Goal: Information Seeking & Learning: Learn about a topic

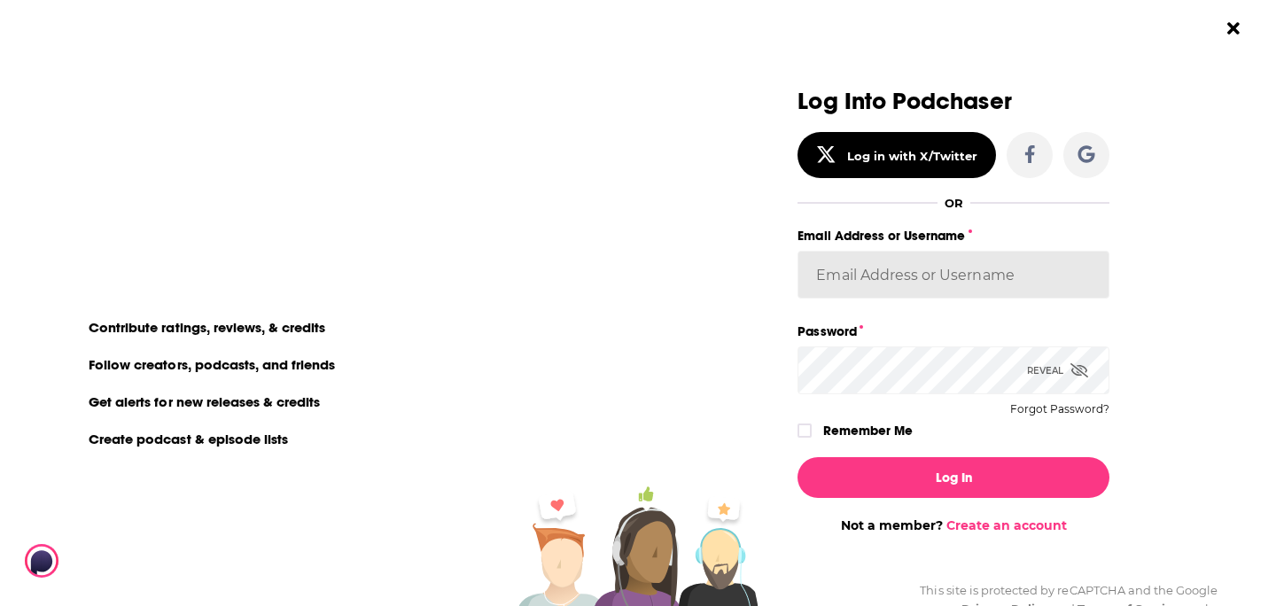
click at [905, 289] on input "Email Address or Username" at bounding box center [954, 275] width 312 height 48
click at [902, 276] on input "Email Address or Username" at bounding box center [954, 275] width 312 height 48
type input "bbrmusicgroup"
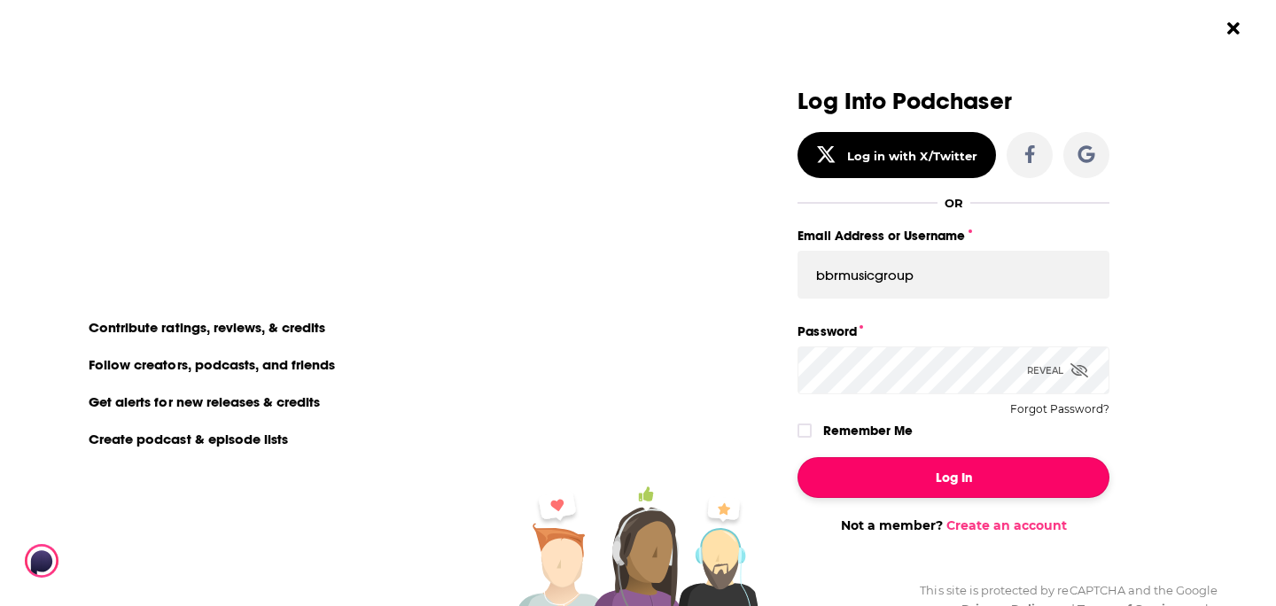
click at [926, 492] on button "Log In" at bounding box center [954, 477] width 312 height 41
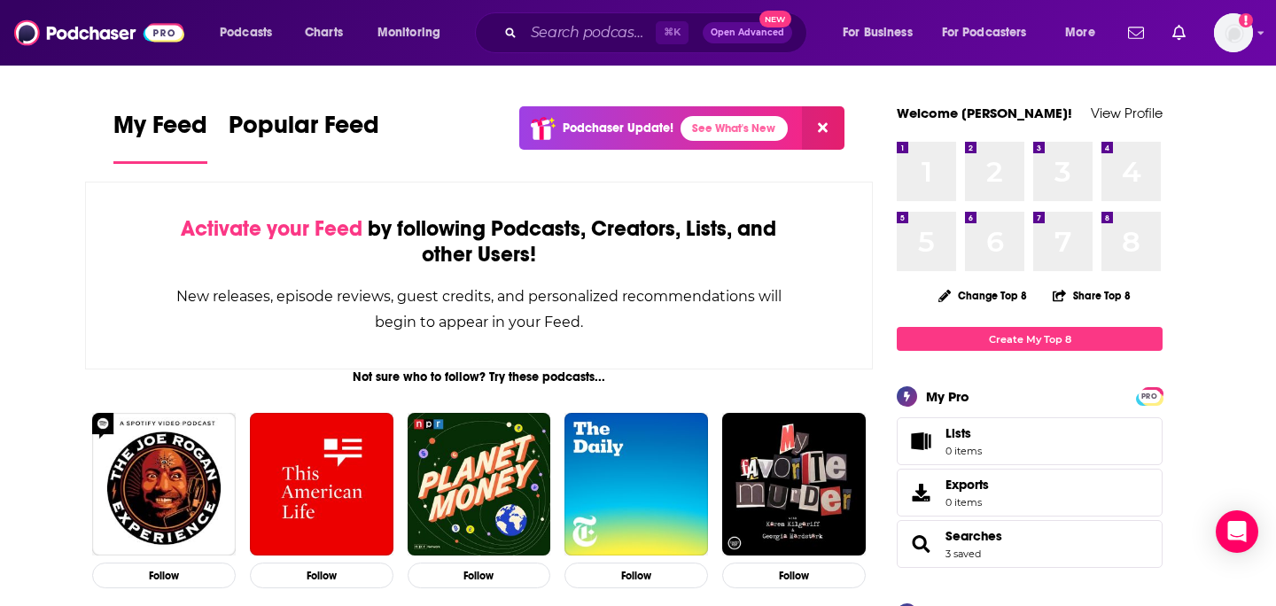
click at [327, 33] on span "Charts" at bounding box center [324, 32] width 38 height 25
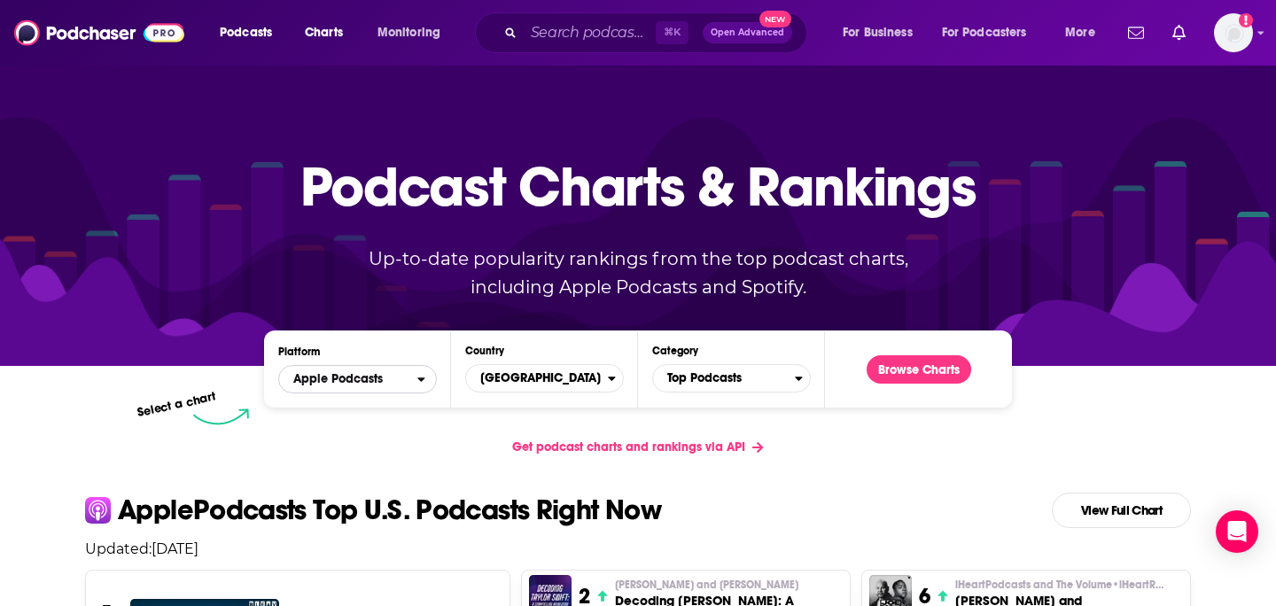
click at [362, 379] on span "Apple Podcasts" at bounding box center [338, 379] width 90 height 12
click at [362, 412] on span "Apple Podcasts" at bounding box center [357, 411] width 136 height 11
click at [906, 370] on button "Browse Charts" at bounding box center [919, 369] width 105 height 28
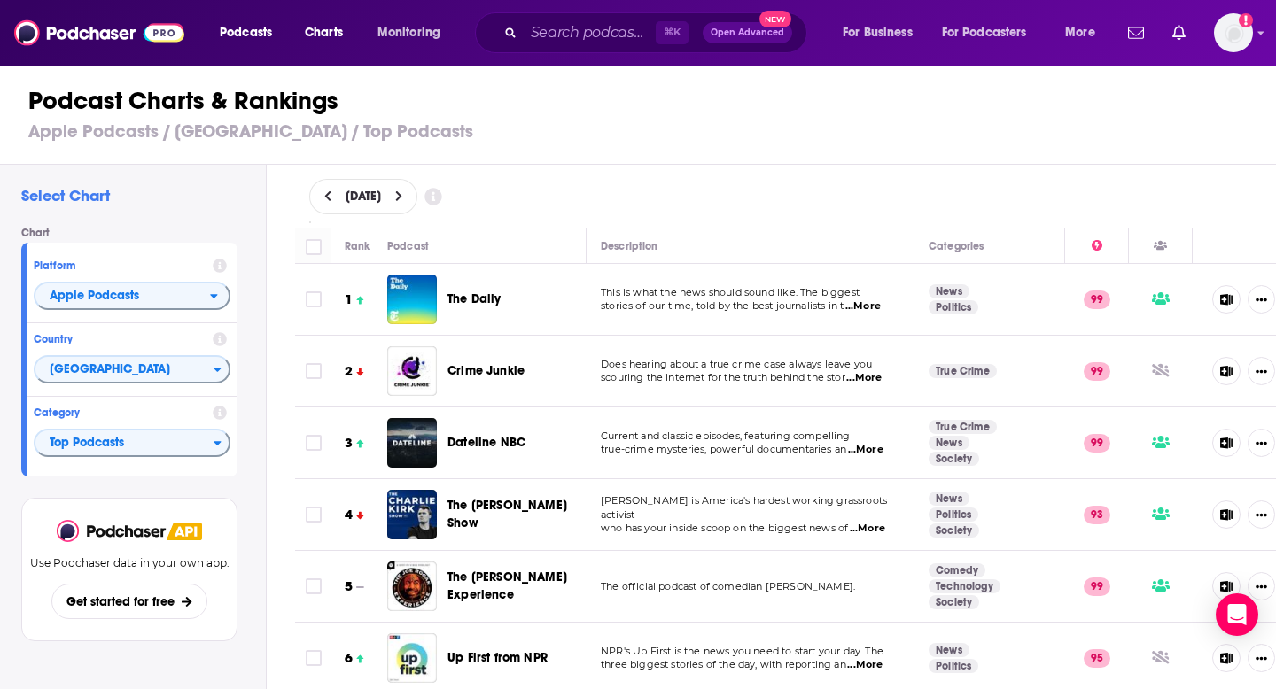
click at [354, 64] on div "Podcasts Charts Monitoring ⌘ K Open Advanced New For Business For Podcasters Mo…" at bounding box center [638, 33] width 1276 height 66
click at [315, 32] on span "Charts" at bounding box center [324, 32] width 38 height 25
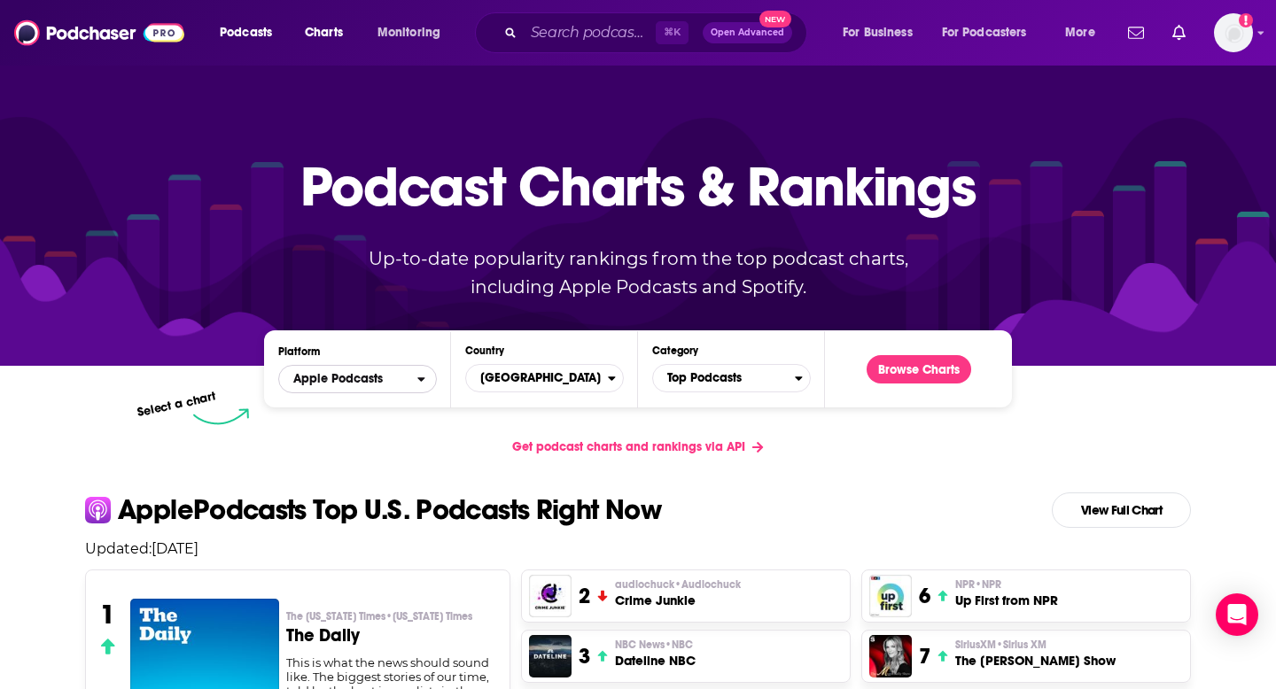
click at [346, 386] on span "Apple Podcasts" at bounding box center [348, 379] width 138 height 30
click at [345, 437] on span "Spotify" at bounding box center [357, 433] width 136 height 11
click at [912, 372] on button "Browse Charts" at bounding box center [919, 369] width 105 height 28
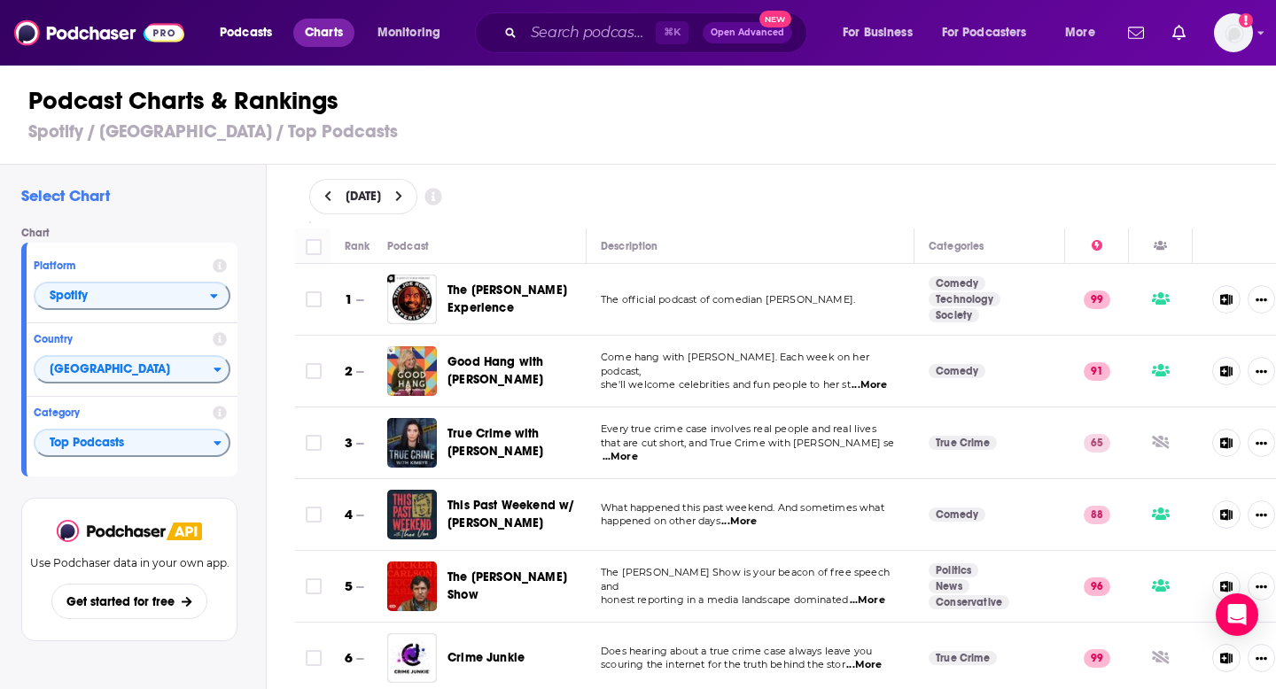
click at [333, 35] on span "Charts" at bounding box center [324, 32] width 38 height 25
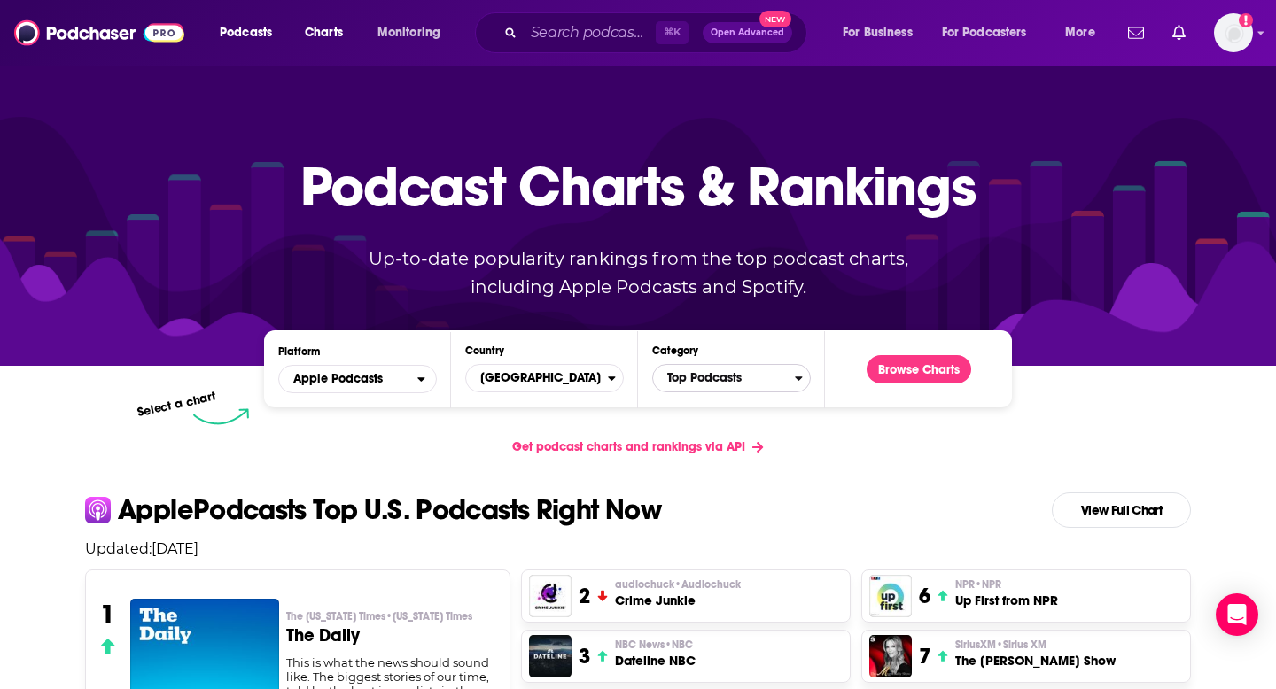
click at [704, 385] on span "Top Podcasts" at bounding box center [724, 378] width 142 height 30
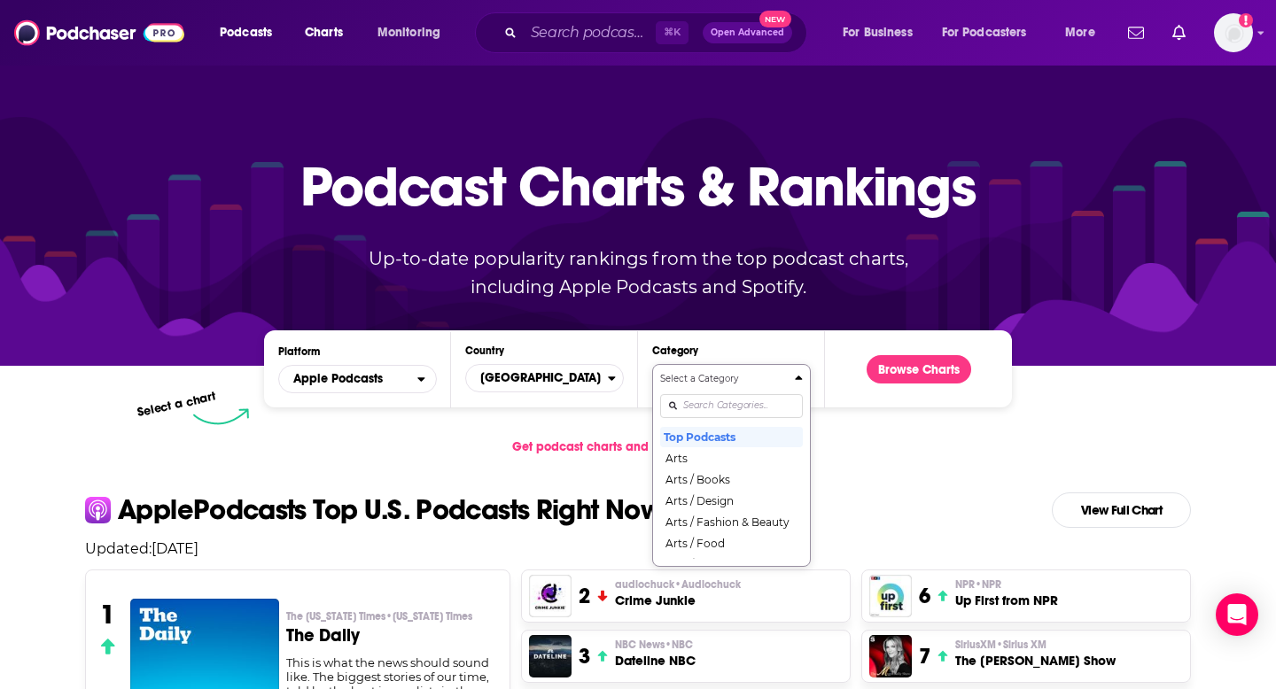
click at [715, 410] on input "Categories" at bounding box center [731, 406] width 143 height 24
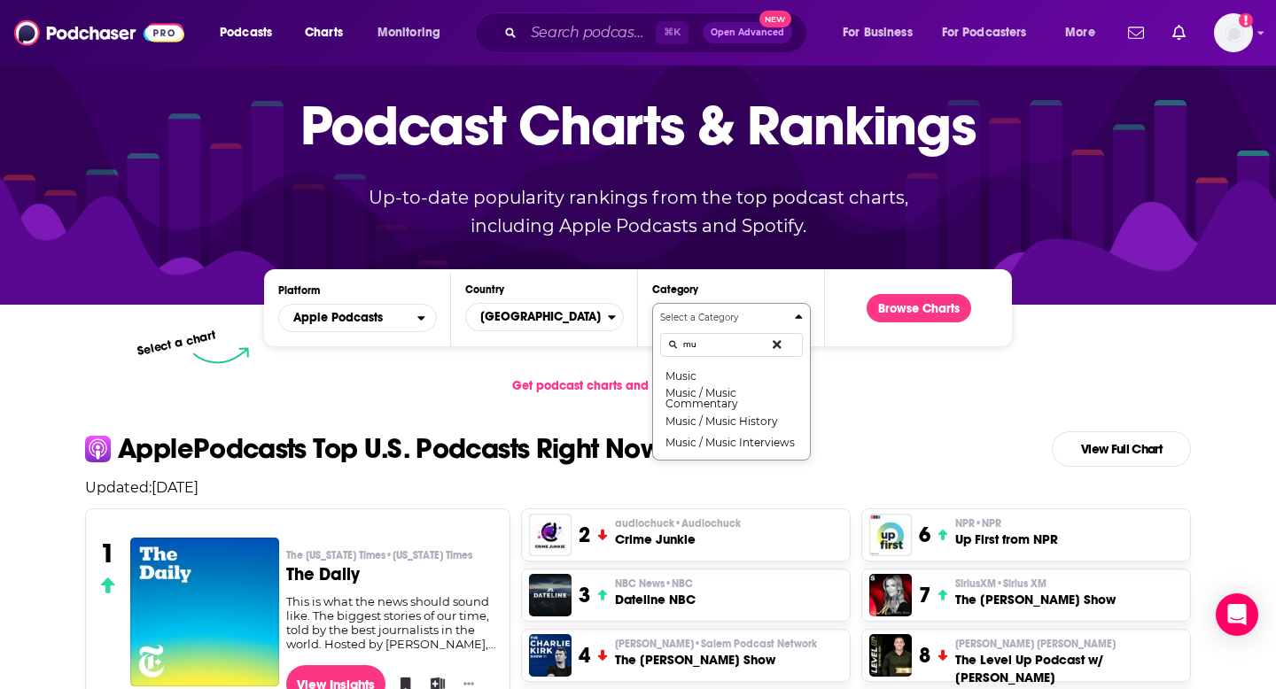
type input "mus"
click at [702, 372] on button "Music" at bounding box center [731, 375] width 143 height 21
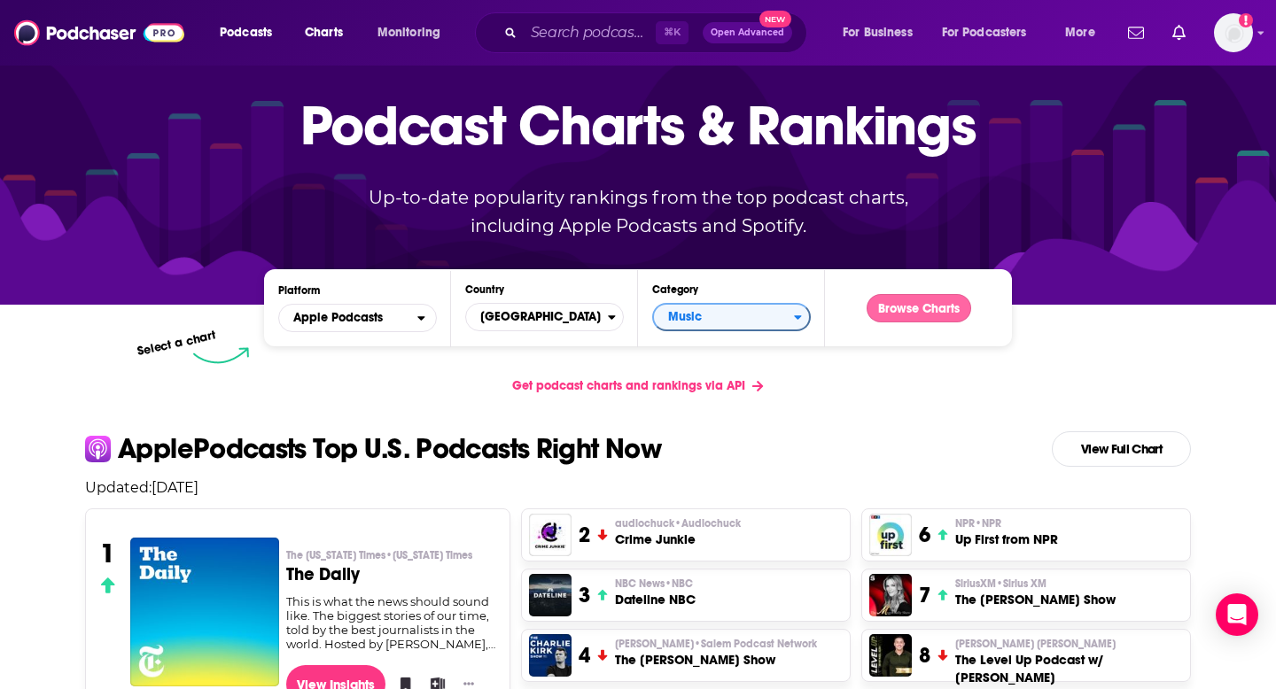
click at [908, 312] on button "Browse Charts" at bounding box center [919, 308] width 105 height 28
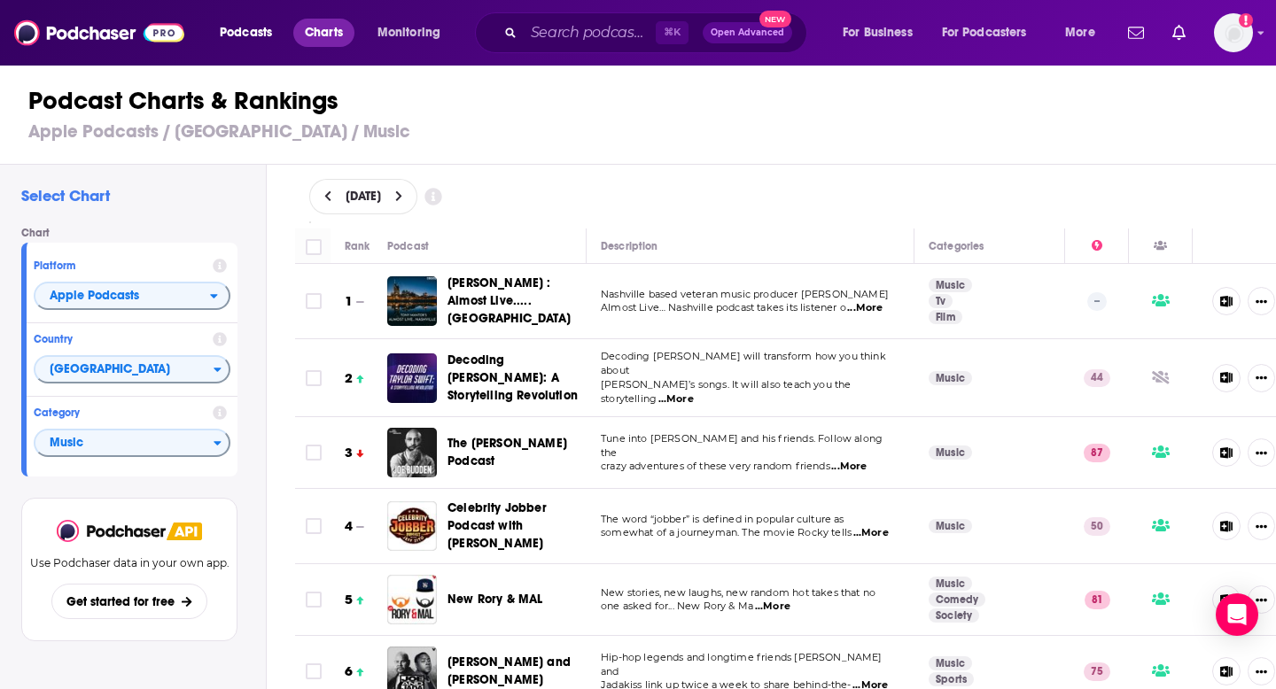
click at [340, 31] on span "Charts" at bounding box center [324, 32] width 38 height 25
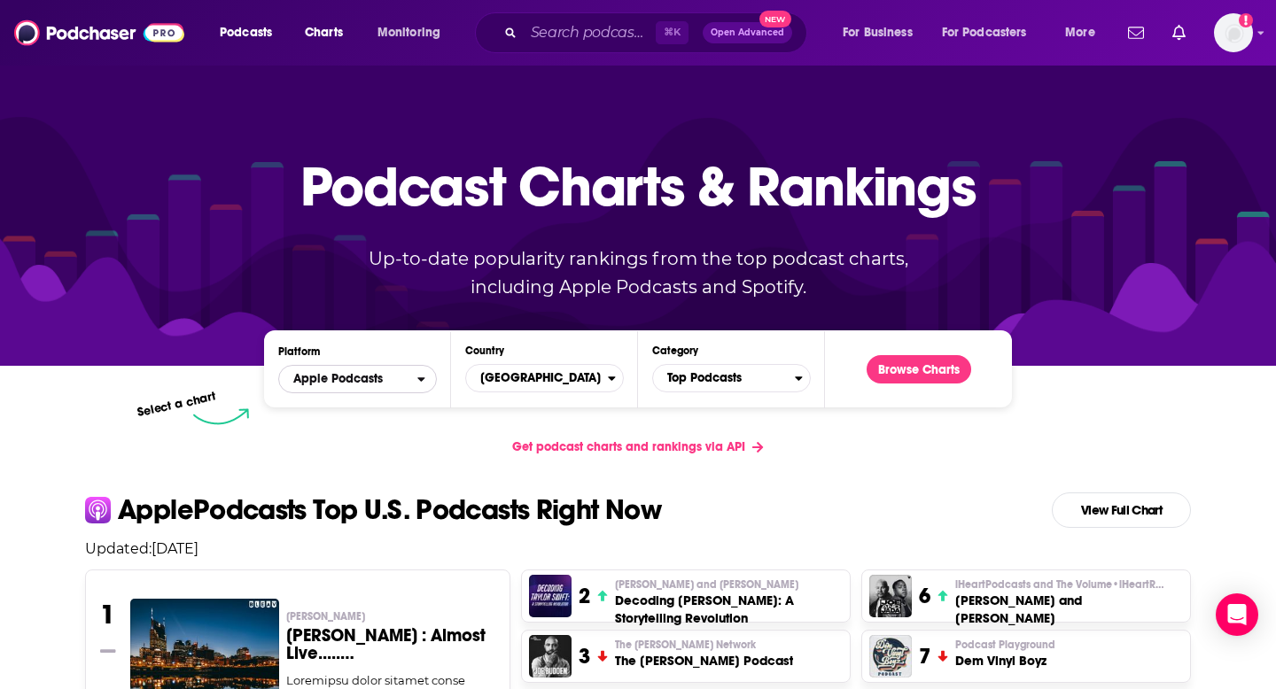
click at [396, 380] on span "Apple Podcasts" at bounding box center [348, 379] width 138 height 30
click at [370, 430] on span "Spotify" at bounding box center [357, 433] width 136 height 11
click at [731, 368] on span "Top Podcasts" at bounding box center [724, 378] width 142 height 30
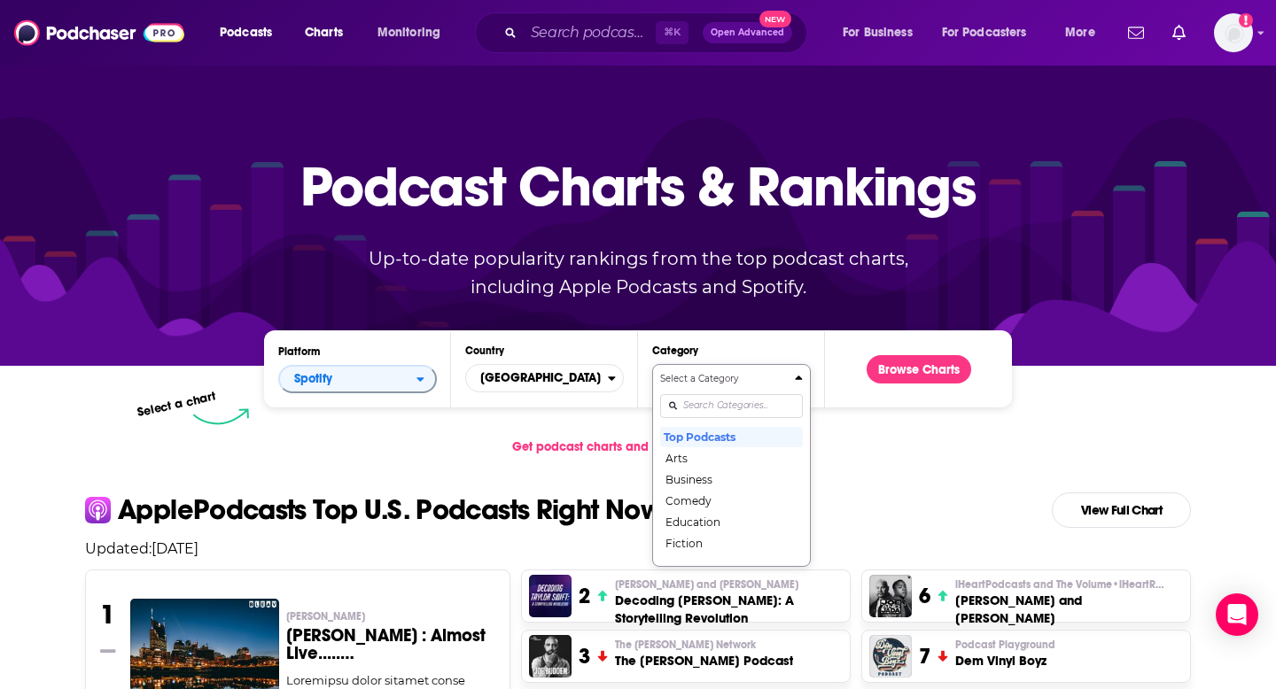
click at [721, 394] on input "Categories" at bounding box center [731, 406] width 143 height 24
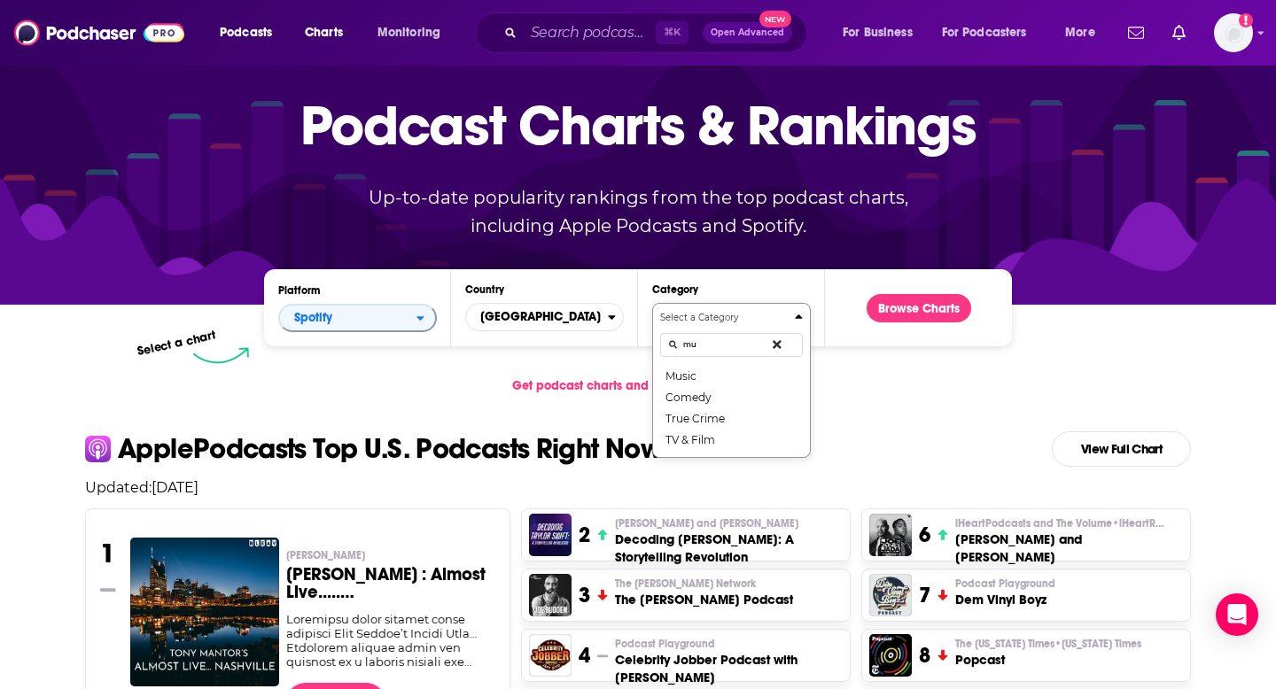
type input "mus"
click at [689, 372] on button "Music" at bounding box center [731, 375] width 143 height 21
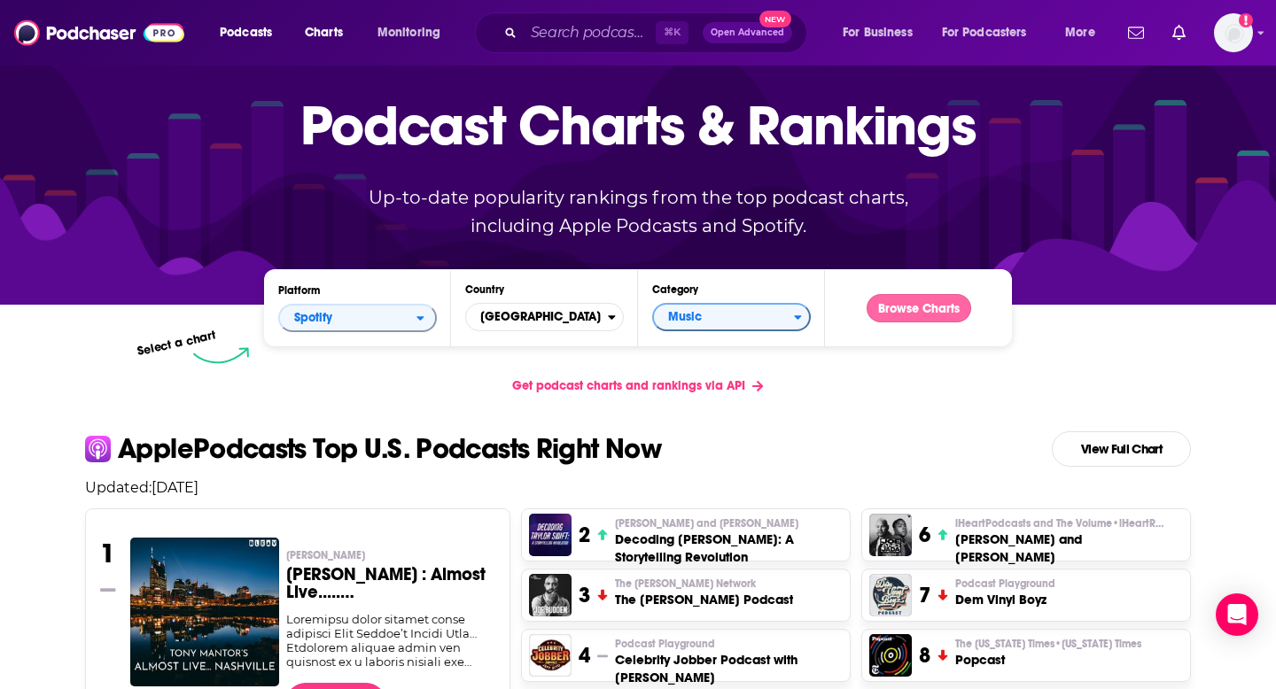
click at [924, 314] on button "Browse Charts" at bounding box center [919, 308] width 105 height 28
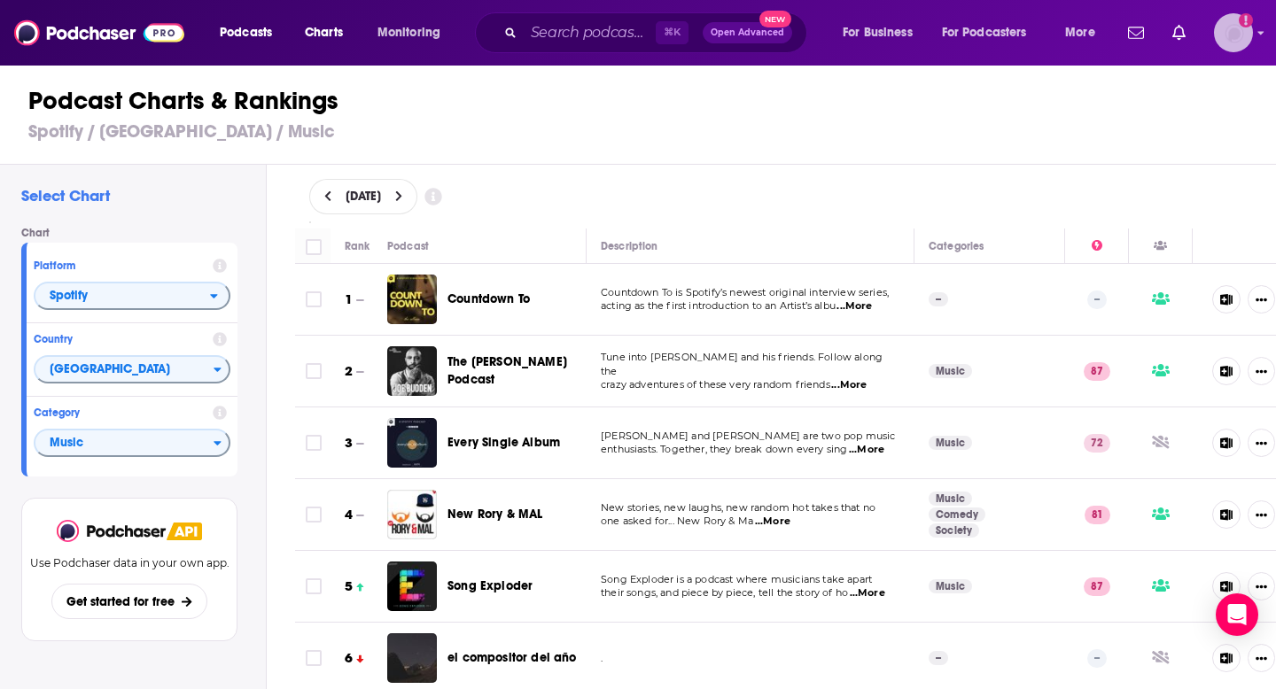
click at [1241, 30] on img "Logged in as BBRMusicGroup" at bounding box center [1233, 32] width 39 height 39
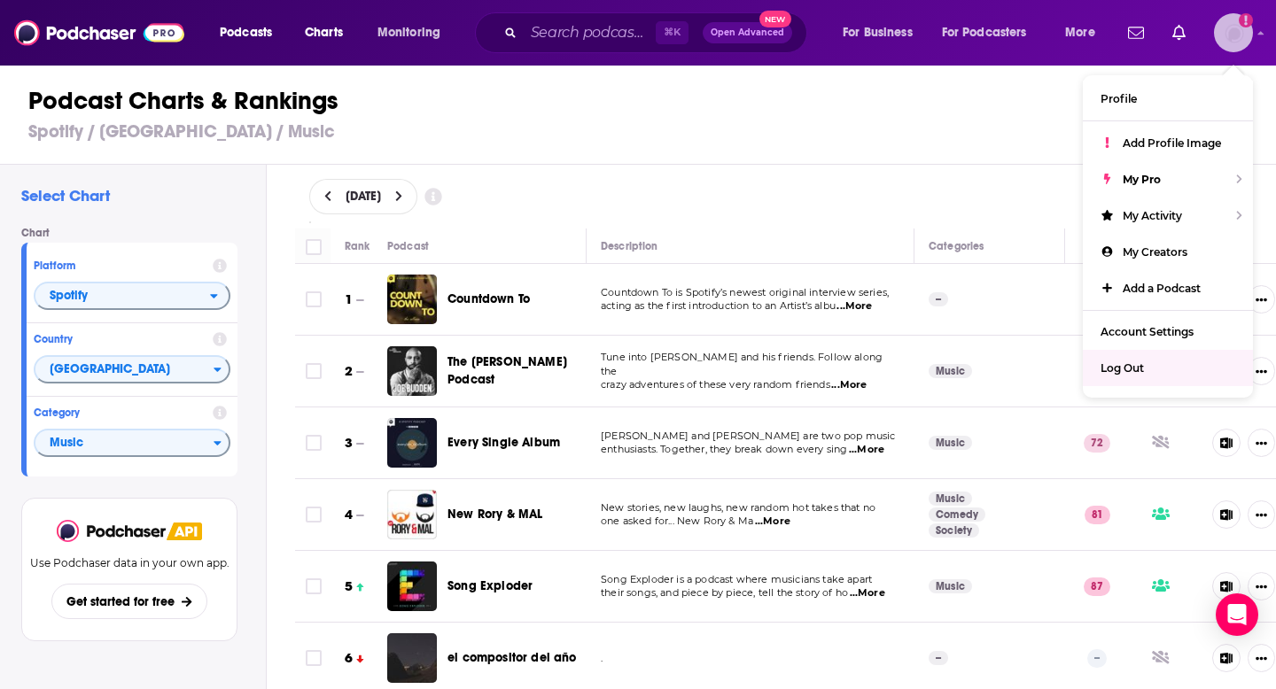
click at [1135, 362] on span "Log Out" at bounding box center [1122, 368] width 43 height 13
